Goal: Task Accomplishment & Management: Manage account settings

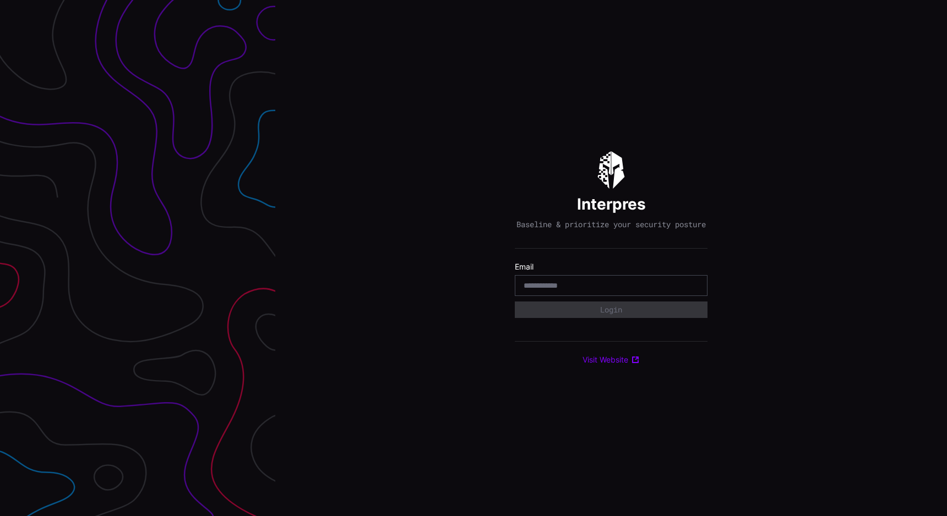
click at [160, 59] on div at bounding box center [137, 258] width 275 height 516
click at [562, 284] on div at bounding box center [611, 285] width 193 height 21
click at [563, 296] on div at bounding box center [611, 285] width 193 height 21
click at [561, 288] on input "email" at bounding box center [611, 286] width 175 height 10
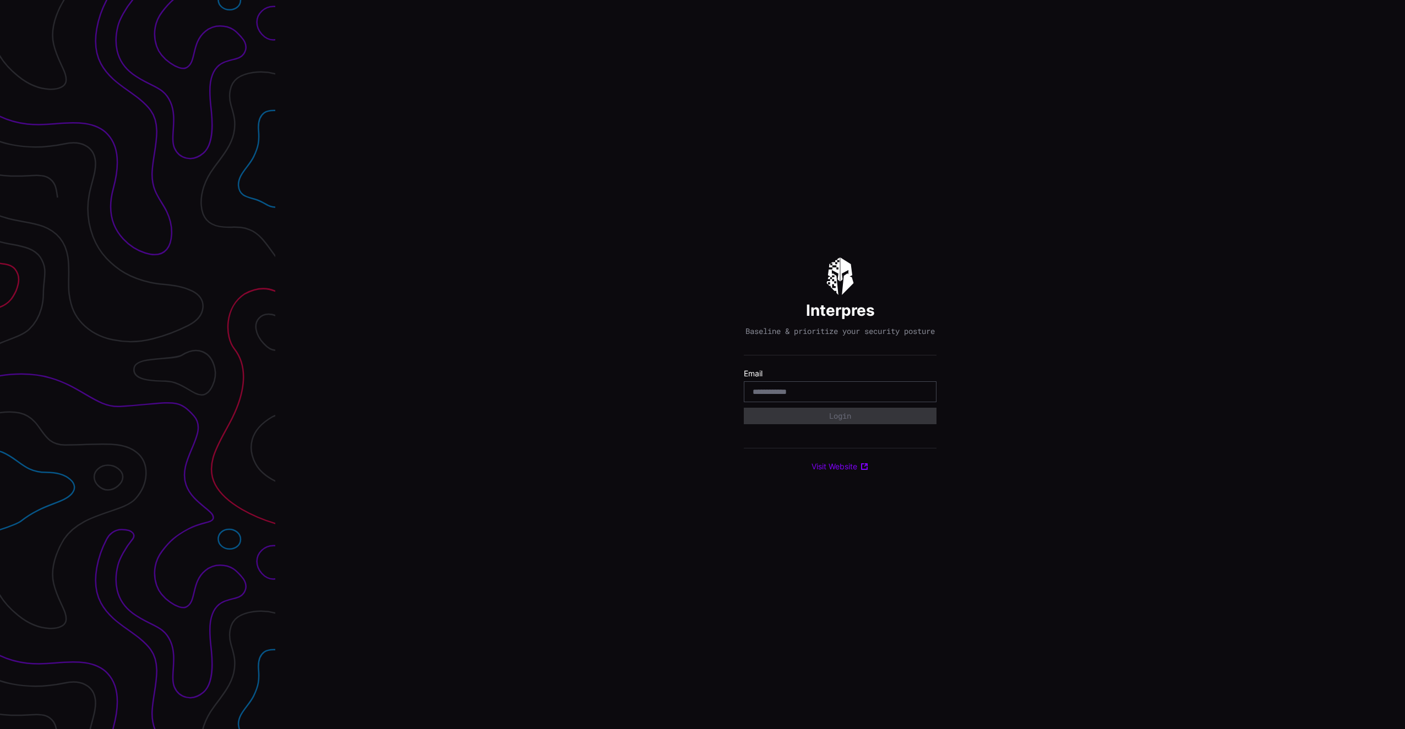
click at [862, 53] on div "Interpres Baseline & prioritize your security posture Email Login Visit Website" at bounding box center [840, 364] width 1130 height 729
